Goal: Complete application form

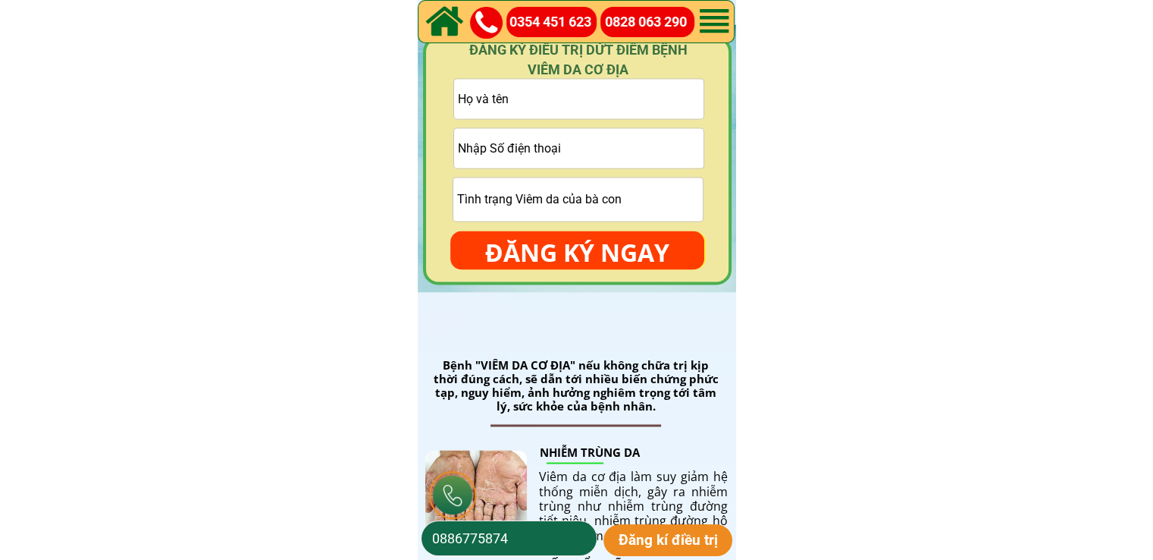
scroll to position [2275, 0]
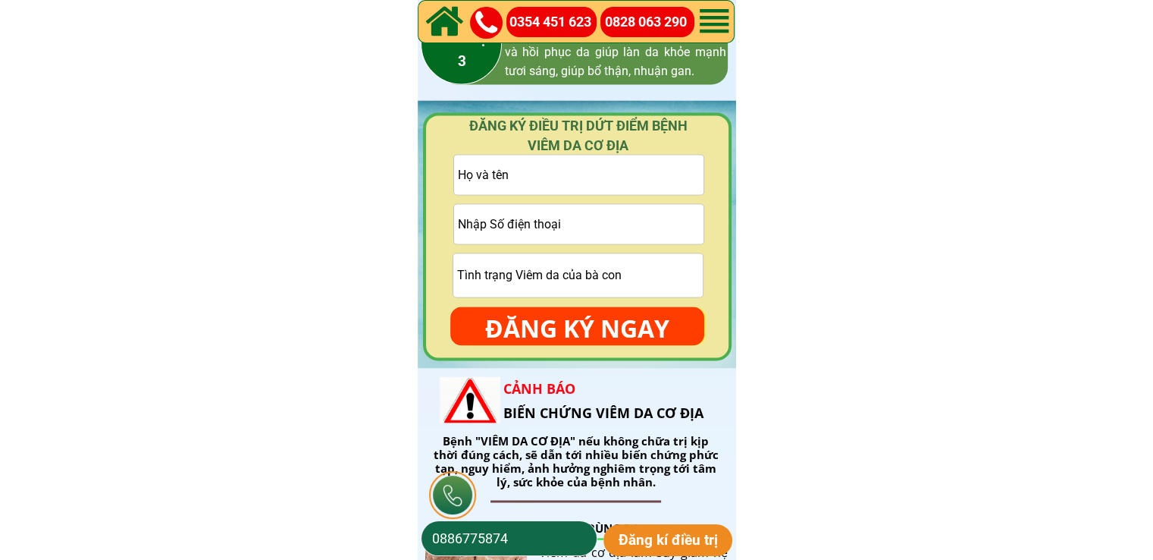
click at [567, 241] on input "tel" at bounding box center [578, 223] width 249 height 39
paste input "0795252711"
type input "0795252711"
click at [583, 186] on input "text" at bounding box center [578, 174] width 249 height 39
paste input "Đinh thanh"
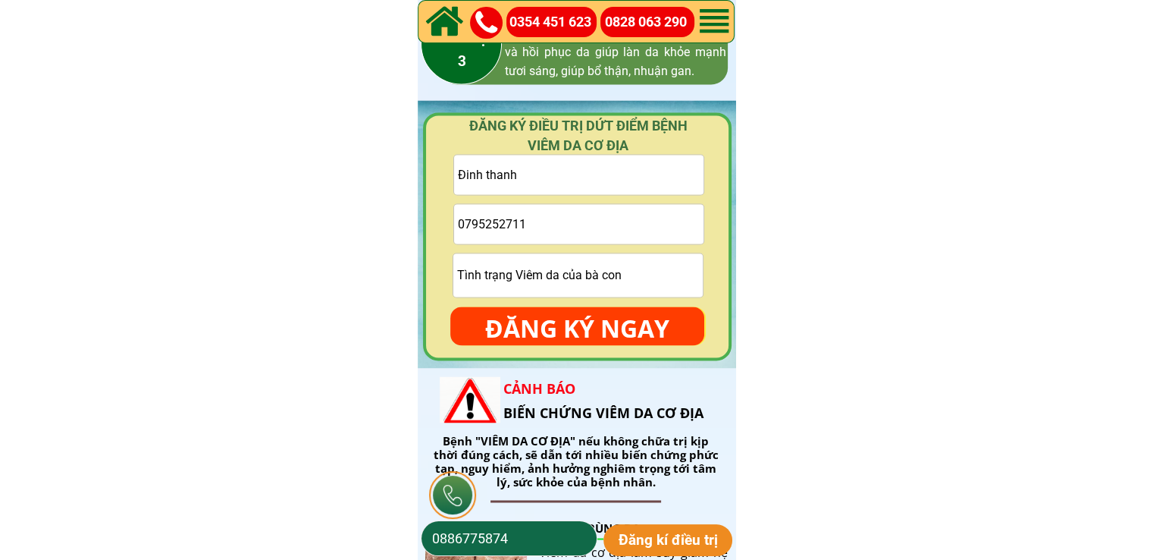
type input "Đinh thanh"
click at [594, 316] on p "ĐĂNG KÝ NGAY" at bounding box center [577, 328] width 254 height 44
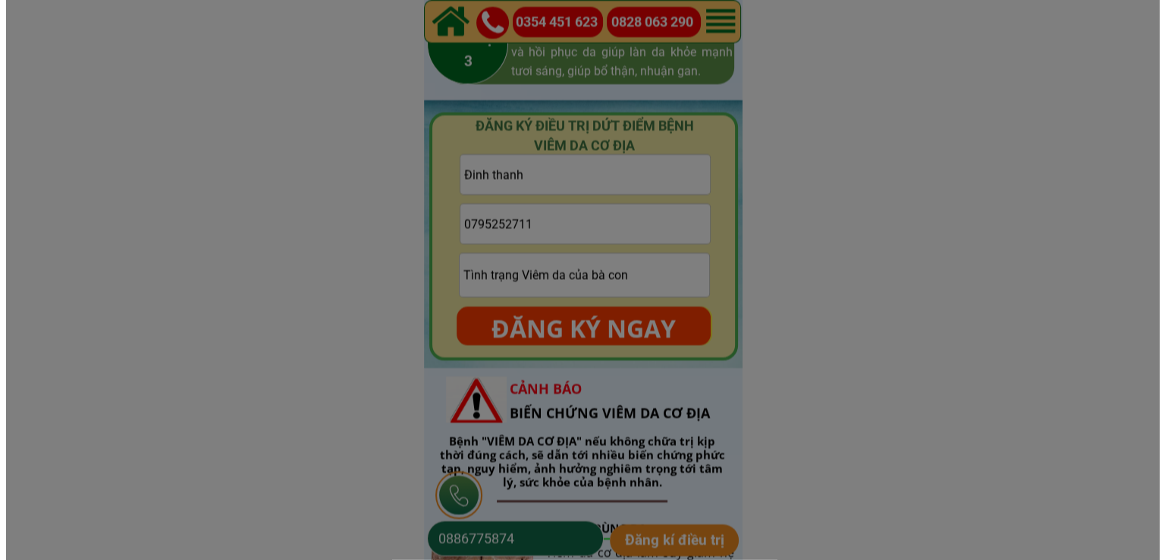
scroll to position [0, 0]
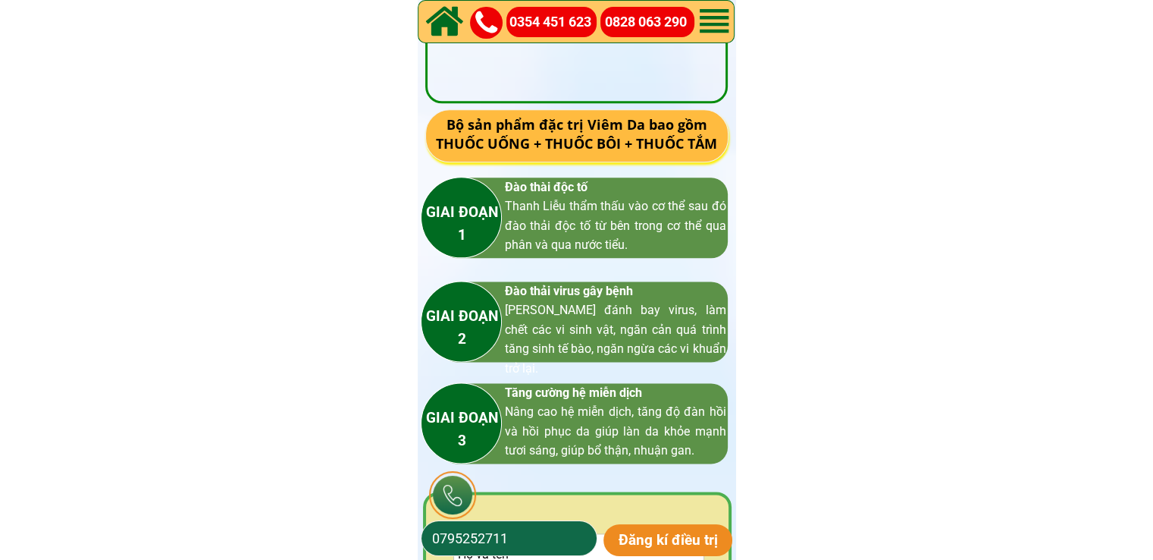
scroll to position [2199, 0]
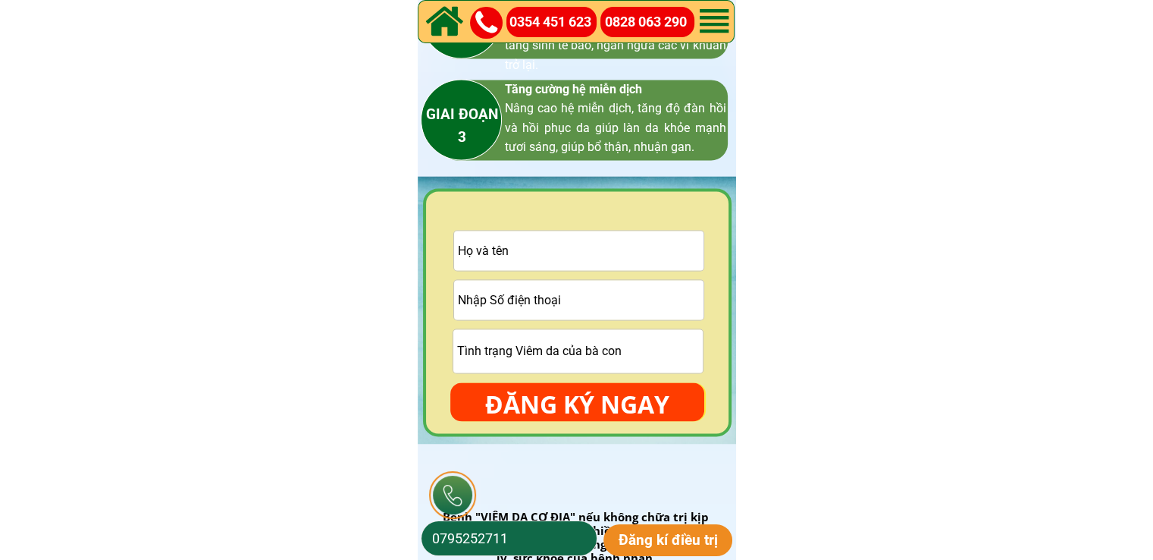
click at [585, 258] on input "text" at bounding box center [578, 250] width 249 height 39
paste input "[PERSON_NAME]"
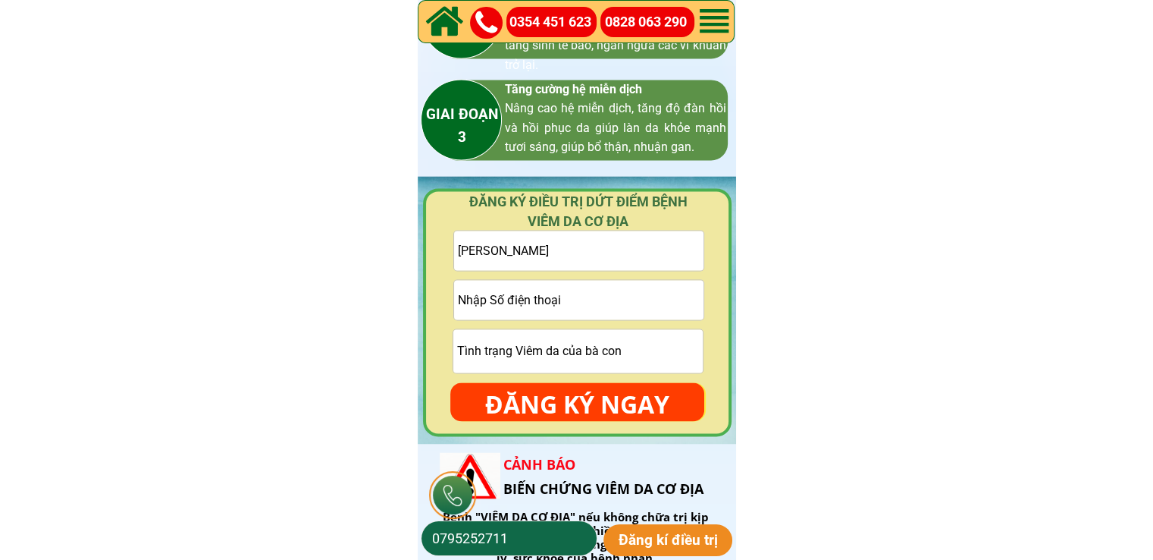
type input "[PERSON_NAME]"
click at [508, 295] on input "tel" at bounding box center [578, 299] width 249 height 39
paste input "3338818115"
type input "3338818115"
drag, startPoint x: 534, startPoint y: 348, endPoint x: 525, endPoint y: 359, distance: 13.5
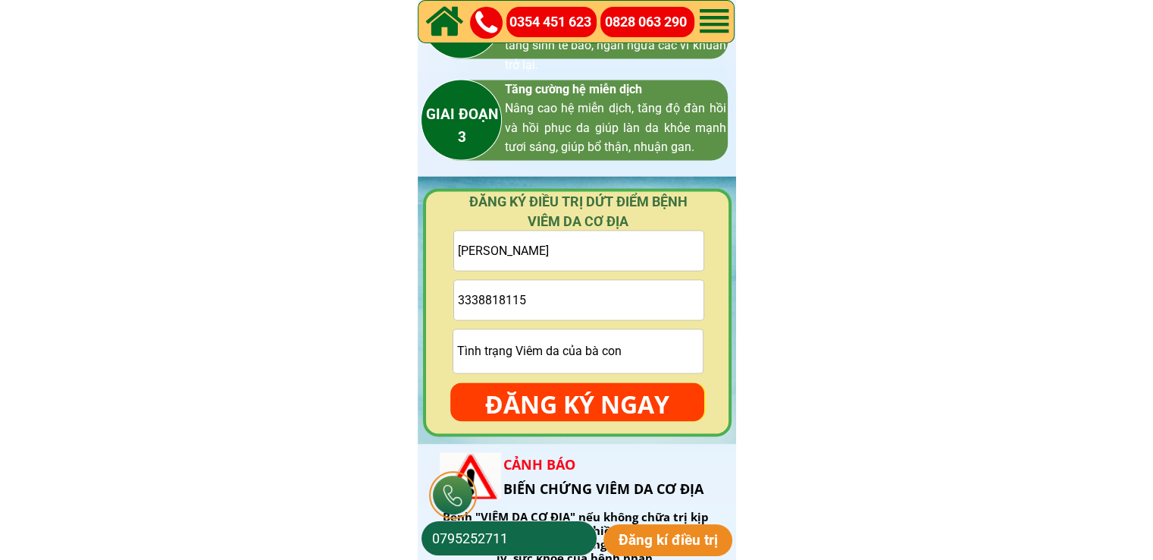
click at [535, 347] on input "text" at bounding box center [577, 350] width 249 height 43
paste input "Viêm da vẩy nến ạ"
type input "Viêm da vẩy nến ạ"
drag, startPoint x: 462, startPoint y: 303, endPoint x: 452, endPoint y: 306, distance: 10.1
click at [455, 305] on input "3338818115" at bounding box center [578, 299] width 249 height 39
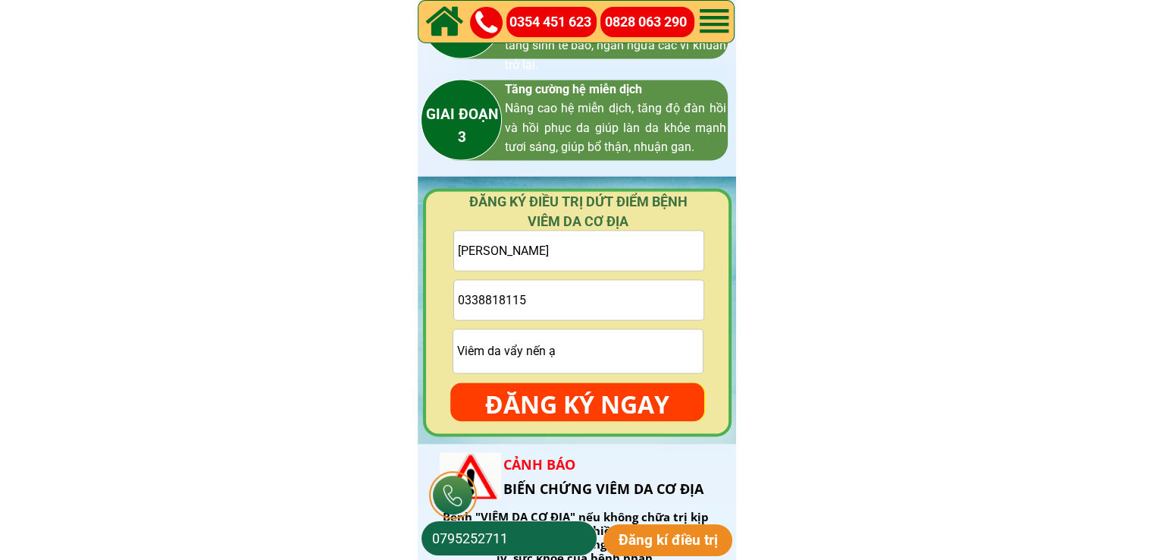
click at [474, 297] on input "0338818115" at bounding box center [578, 299] width 249 height 39
click at [473, 298] on input "0338818115" at bounding box center [578, 299] width 249 height 39
click at [479, 303] on input "0338818115" at bounding box center [578, 299] width 249 height 39
click at [493, 298] on input "0338818115" at bounding box center [578, 299] width 249 height 39
click at [504, 296] on input "0338818115" at bounding box center [578, 299] width 249 height 39
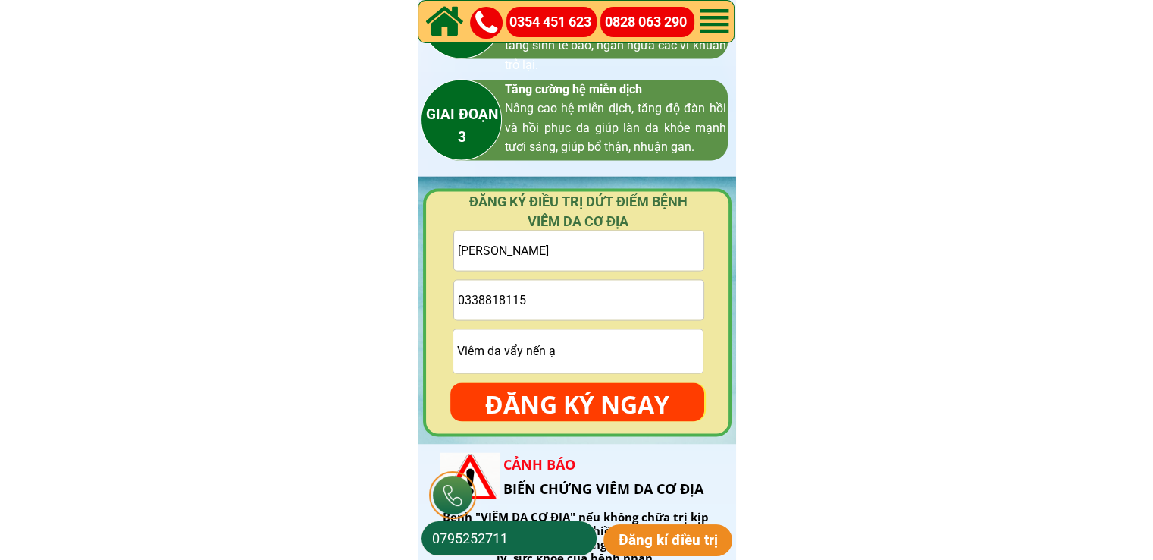
click at [528, 299] on input "0338818115" at bounding box center [578, 299] width 249 height 39
type input "0338818115"
click at [572, 409] on p "ĐĂNG KÝ NGAY" at bounding box center [577, 404] width 254 height 44
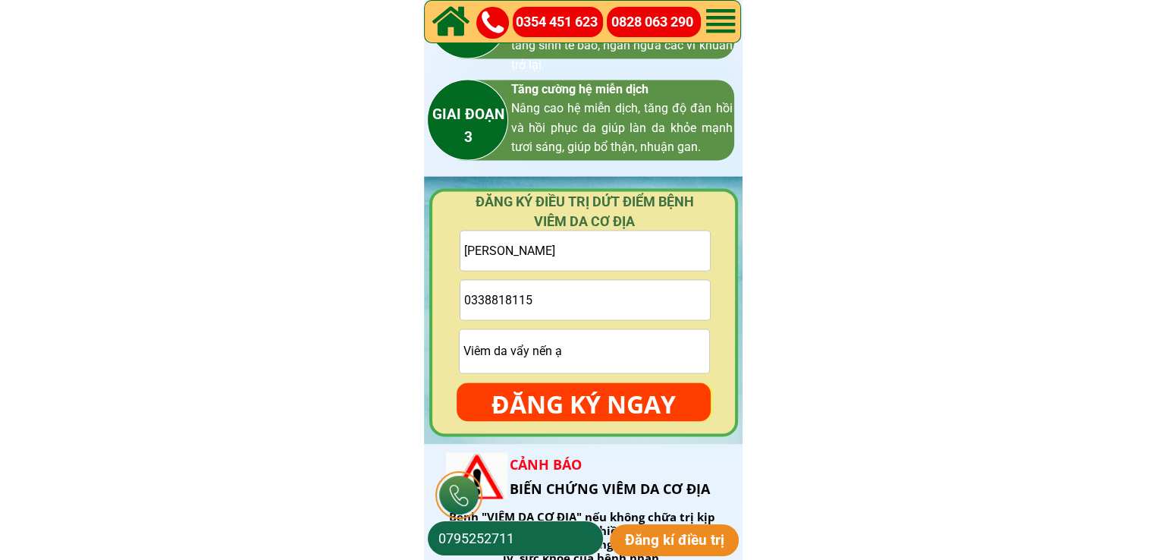
scroll to position [0, 0]
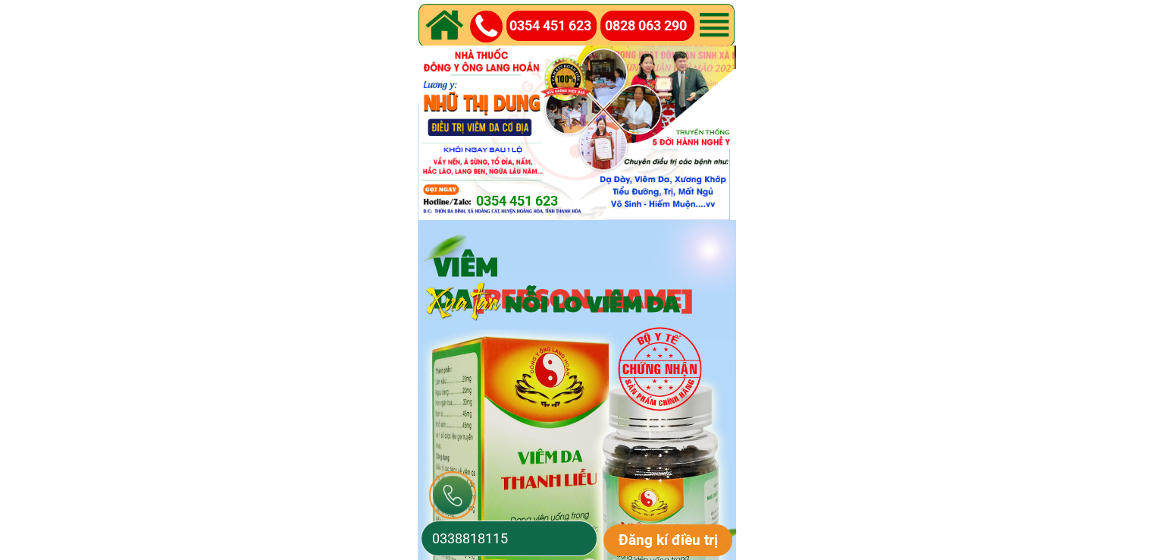
click at [525, 529] on input "0338818115" at bounding box center [509, 538] width 162 height 34
type input "0972668377"
click at [673, 529] on p "Đăng kí điều trị" at bounding box center [669, 540] width 130 height 32
